Goal: Transaction & Acquisition: Purchase product/service

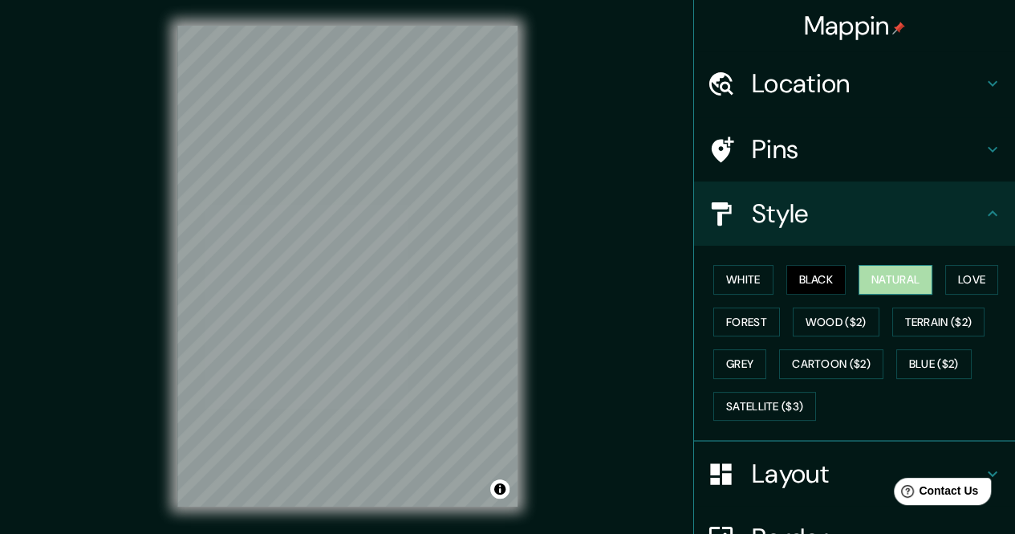
click at [867, 274] on button "Natural" at bounding box center [896, 280] width 74 height 30
click at [960, 274] on button "Love" at bounding box center [971, 280] width 53 height 30
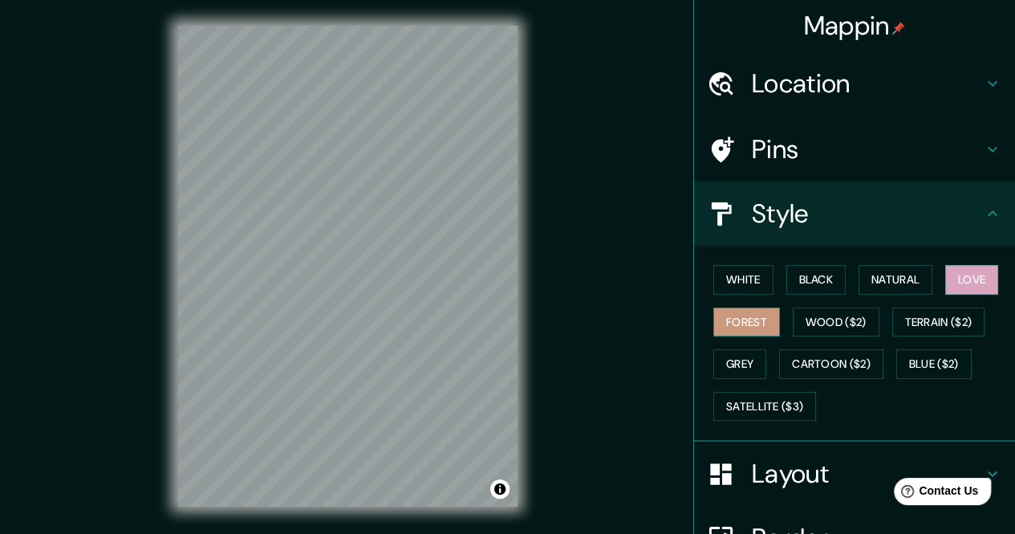
click at [734, 318] on button "Forest" at bounding box center [746, 322] width 67 height 30
click at [815, 308] on button "Wood ($2)" at bounding box center [836, 322] width 87 height 30
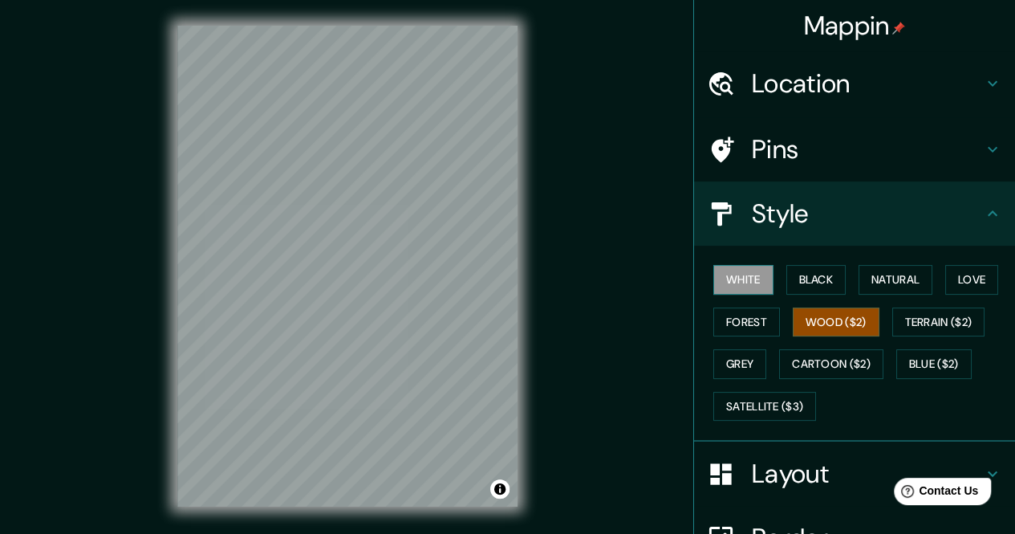
click at [726, 284] on button "White" at bounding box center [743, 280] width 60 height 30
click at [726, 320] on button "Forest" at bounding box center [746, 322] width 67 height 30
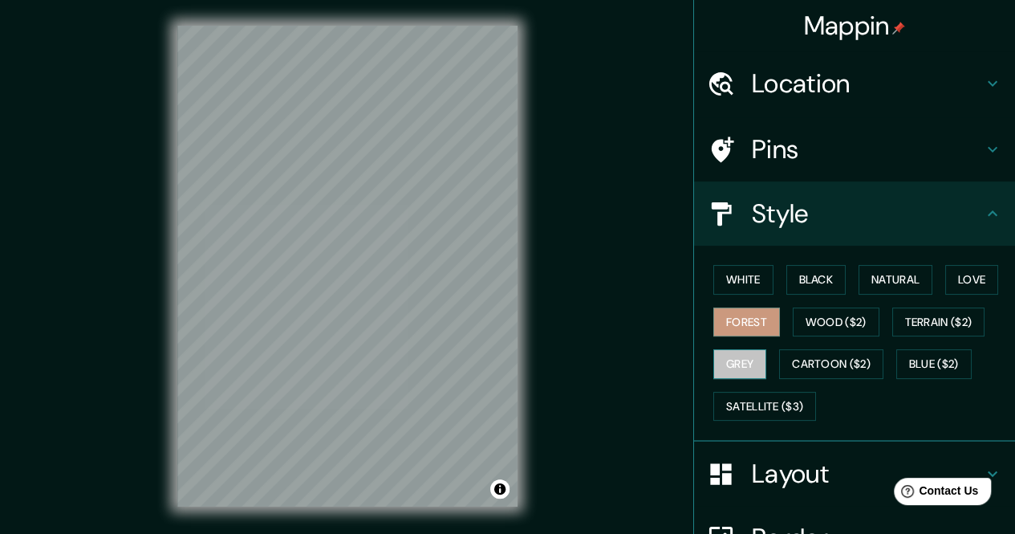
click at [734, 352] on button "Grey" at bounding box center [739, 364] width 53 height 30
click at [717, 282] on button "White" at bounding box center [743, 280] width 60 height 30
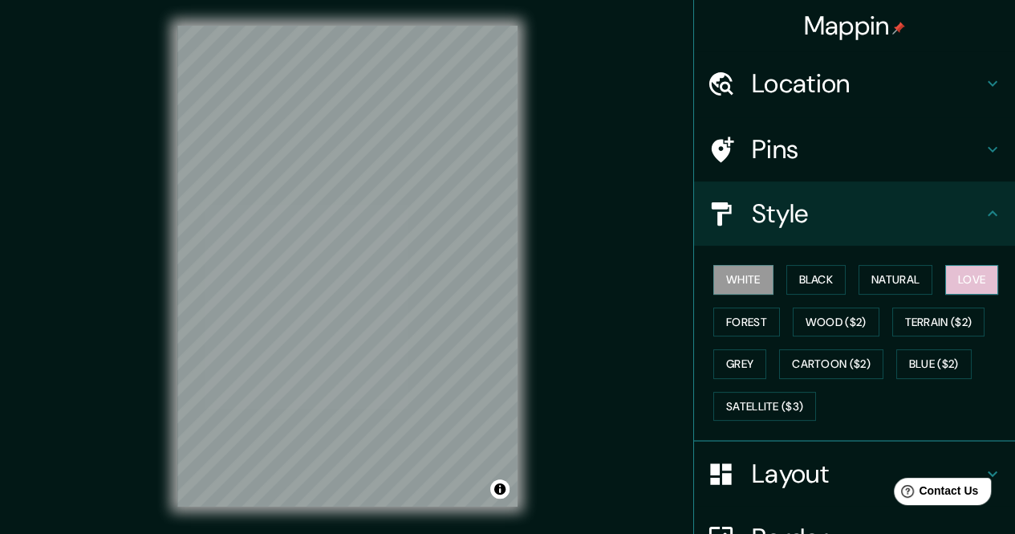
click at [945, 272] on button "Love" at bounding box center [971, 280] width 53 height 30
click at [728, 282] on button "White" at bounding box center [743, 280] width 60 height 30
click at [867, 271] on button "Natural" at bounding box center [896, 280] width 74 height 30
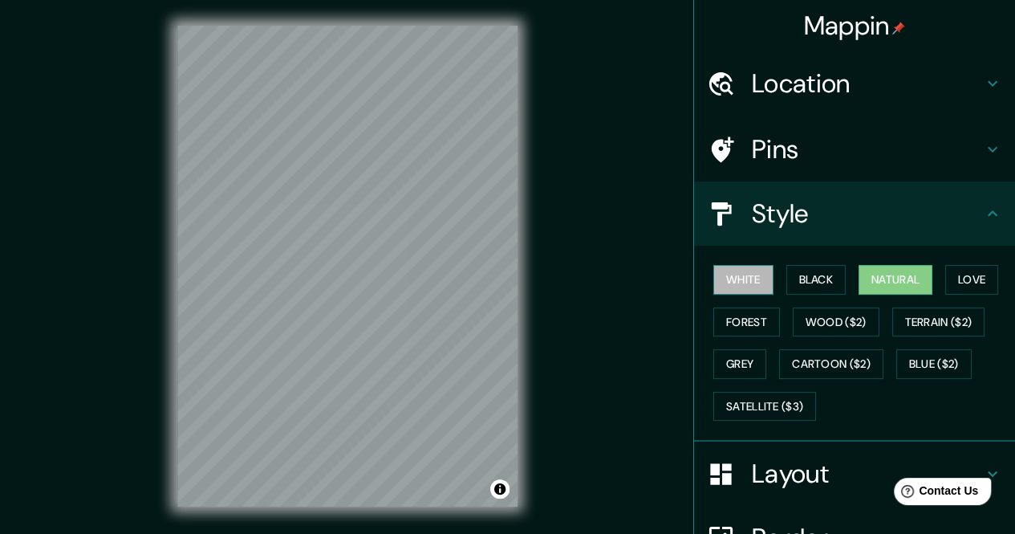
click at [721, 280] on button "White" at bounding box center [743, 280] width 60 height 30
click at [790, 278] on button "Black" at bounding box center [816, 280] width 60 height 30
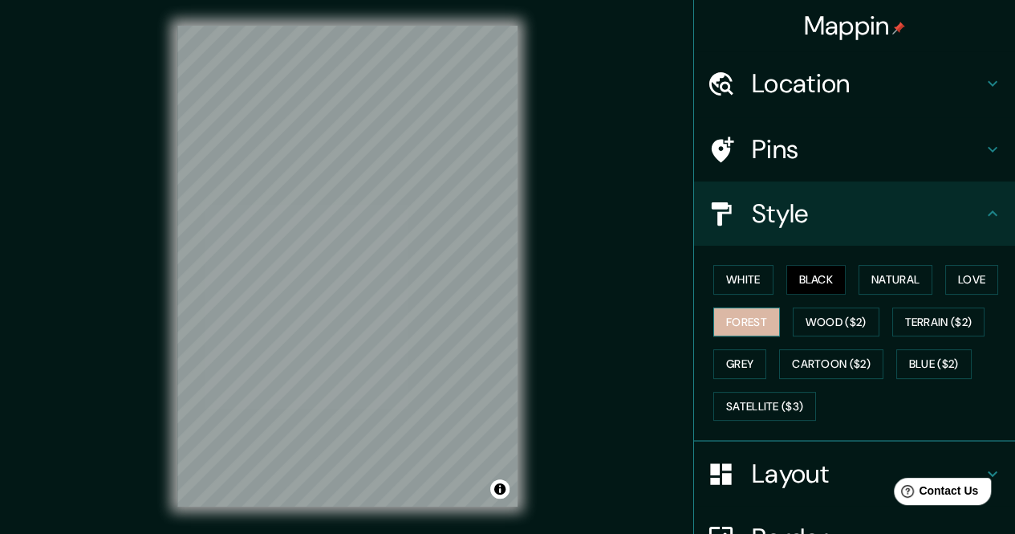
click at [750, 312] on button "Forest" at bounding box center [746, 322] width 67 height 30
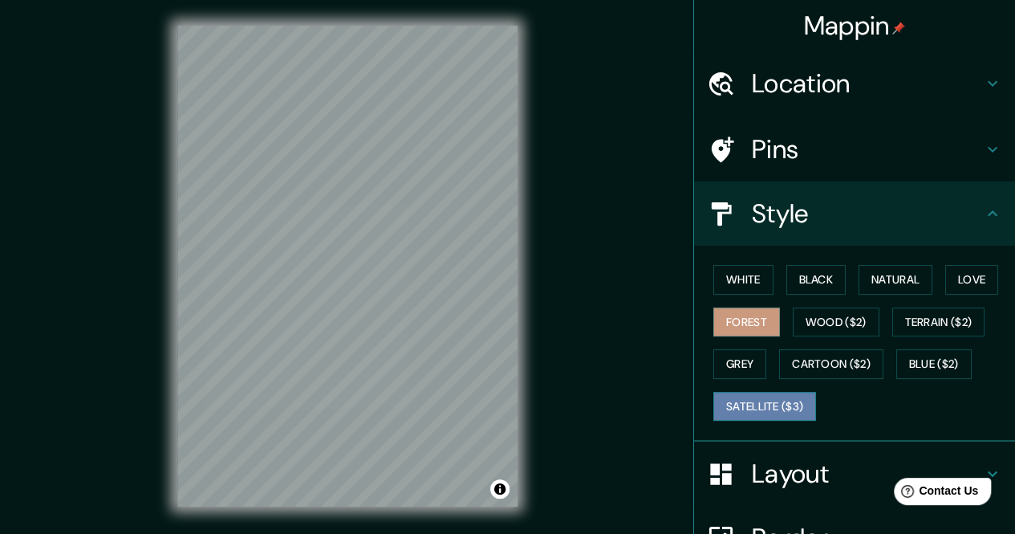
click at [762, 397] on button "Satellite ($3)" at bounding box center [764, 407] width 103 height 30
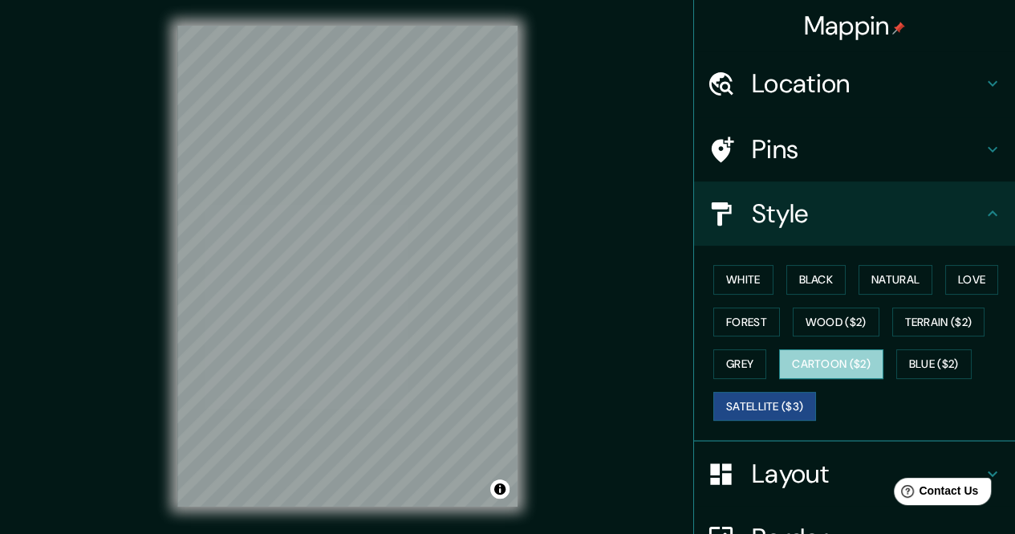
click at [792, 363] on button "Cartoon ($2)" at bounding box center [831, 364] width 104 height 30
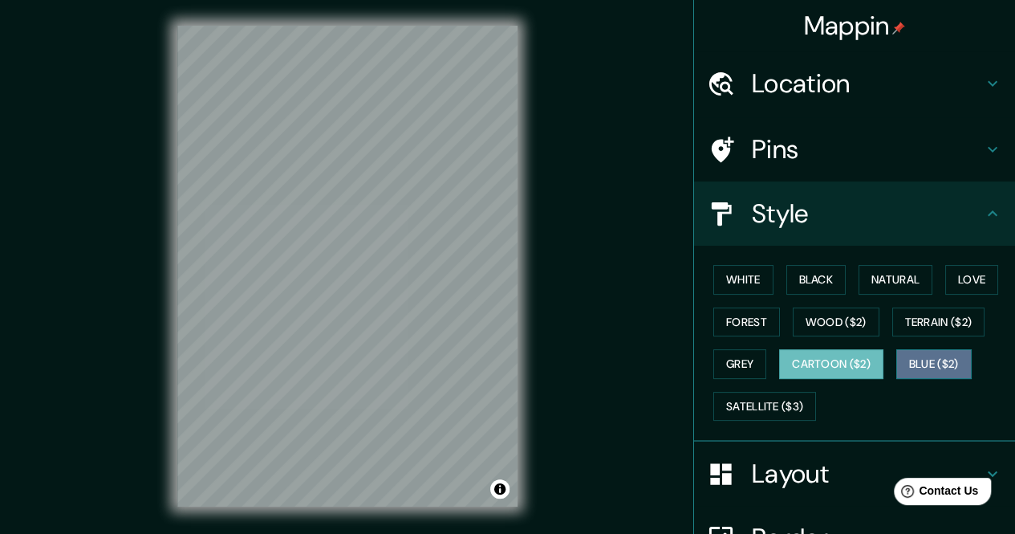
click at [896, 358] on button "Blue ($2)" at bounding box center [933, 364] width 75 height 30
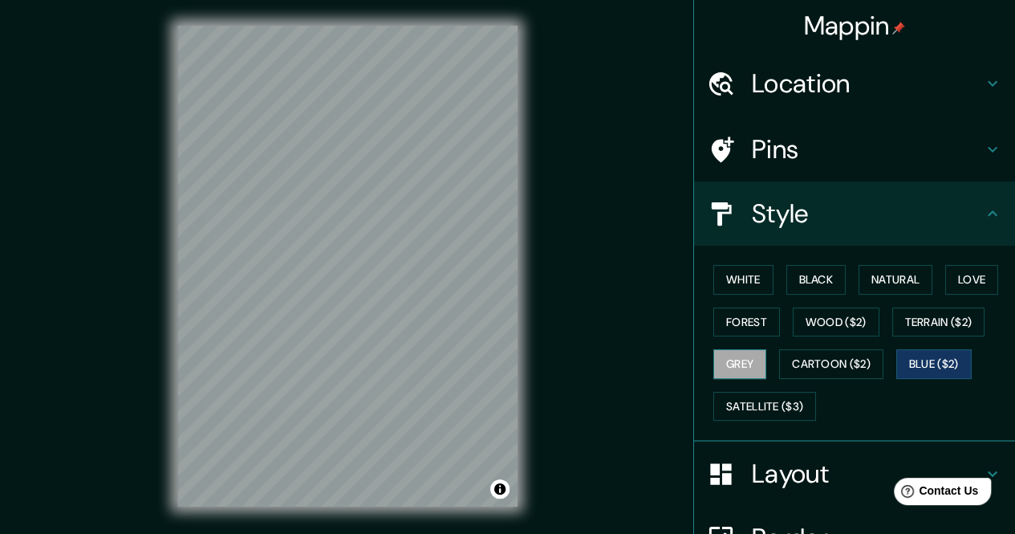
click at [728, 355] on button "Grey" at bounding box center [739, 364] width 53 height 30
click at [810, 320] on button "Wood ($2)" at bounding box center [836, 322] width 87 height 30
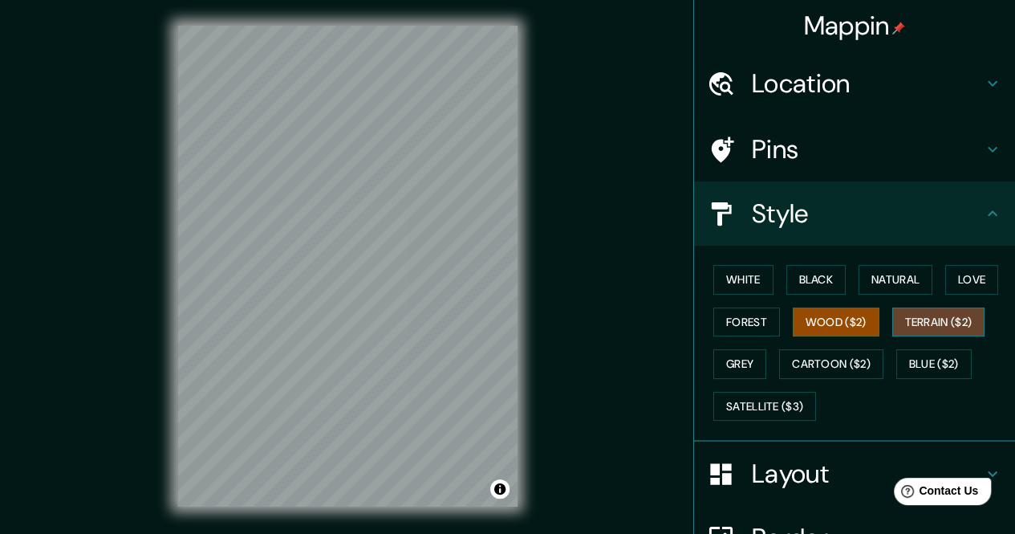
click at [910, 315] on button "Terrain ($2)" at bounding box center [938, 322] width 93 height 30
click at [812, 275] on button "Black" at bounding box center [816, 280] width 60 height 30
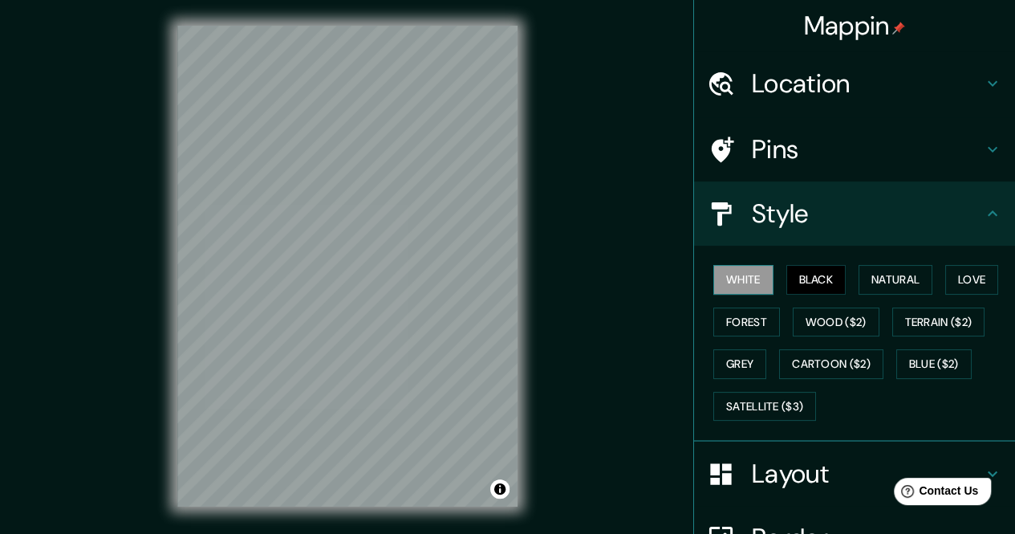
click at [725, 268] on button "White" at bounding box center [743, 280] width 60 height 30
click at [893, 278] on button "Natural" at bounding box center [896, 280] width 74 height 30
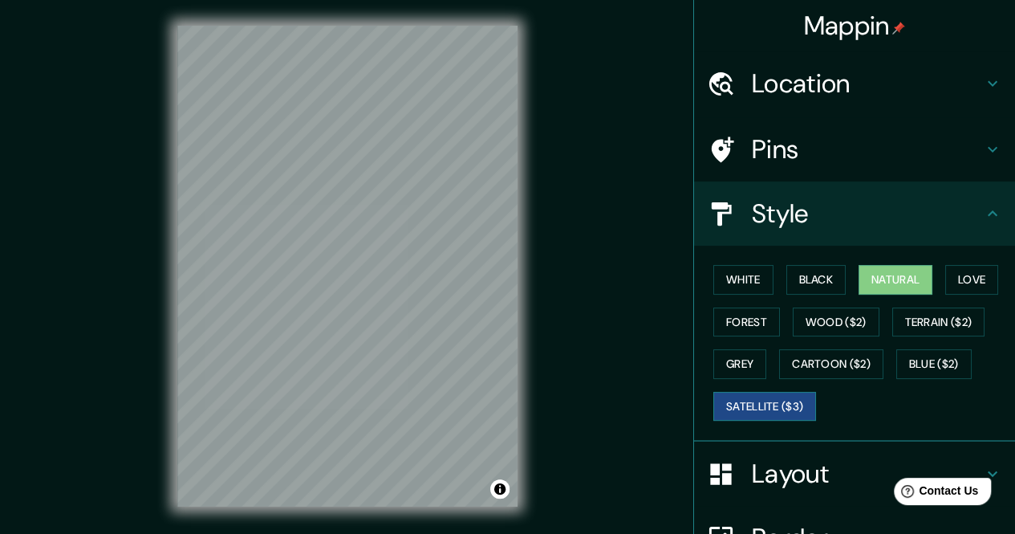
click at [778, 402] on button "Satellite ($3)" at bounding box center [764, 407] width 103 height 30
click at [714, 351] on button "Grey" at bounding box center [739, 364] width 53 height 30
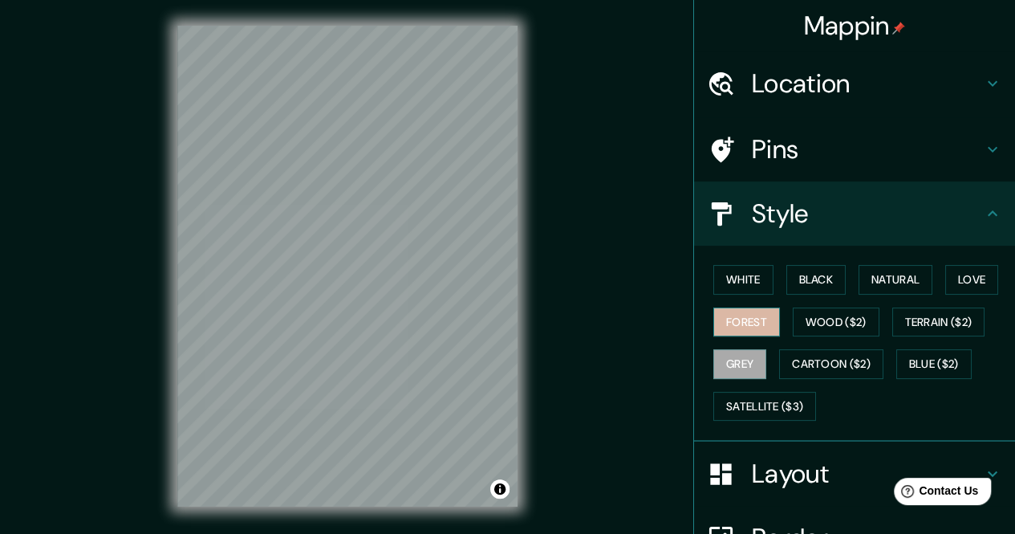
click at [736, 315] on button "Forest" at bounding box center [746, 322] width 67 height 30
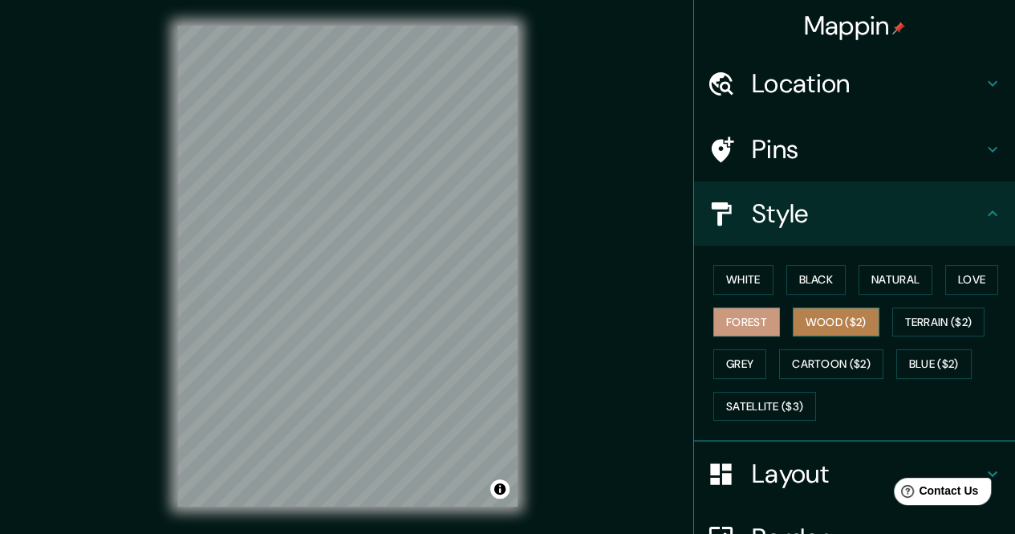
click at [828, 318] on button "Wood ($2)" at bounding box center [836, 322] width 87 height 30
click at [168, 282] on div "© Mapbox © OpenStreetMap Improve this map" at bounding box center [348, 266] width 392 height 532
click at [165, 274] on div "© Mapbox © OpenStreetMap Improve this map" at bounding box center [348, 266] width 392 height 532
click at [161, 290] on div "© Mapbox © OpenStreetMap Improve this map" at bounding box center [348, 266] width 392 height 532
click at [546, 296] on div "Mappin Location [GEOGRAPHIC_DATA][PERSON_NAME], [GEOGRAPHIC_DATA][PERSON_NAME],…" at bounding box center [507, 279] width 1015 height 558
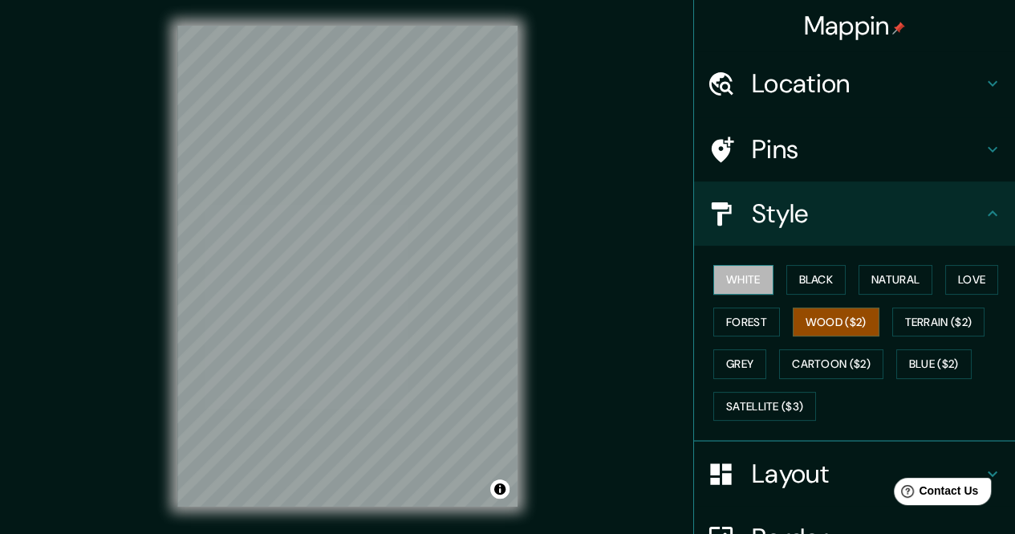
click at [750, 278] on button "White" at bounding box center [743, 280] width 60 height 30
